Goal: Information Seeking & Learning: Learn about a topic

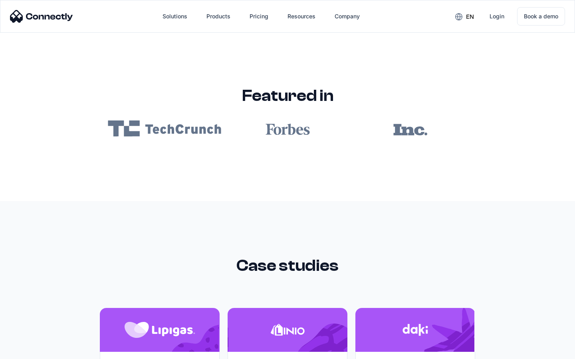
scroll to position [4784, 0]
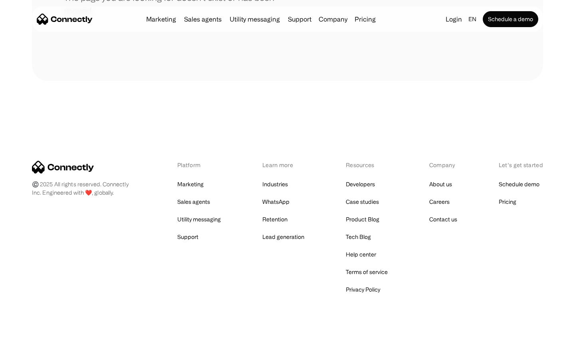
scroll to position [146, 0]
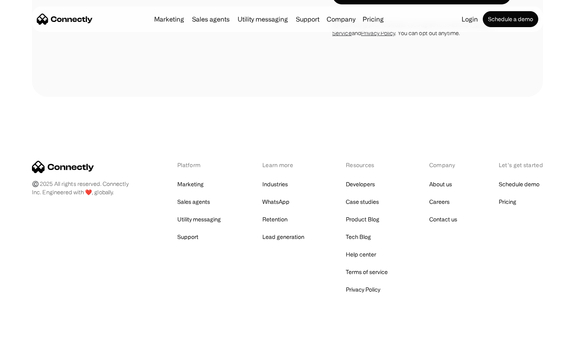
scroll to position [1351, 0]
